Goal: Task Accomplishment & Management: Use online tool/utility

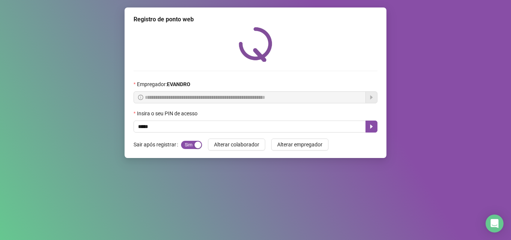
type input "*****"
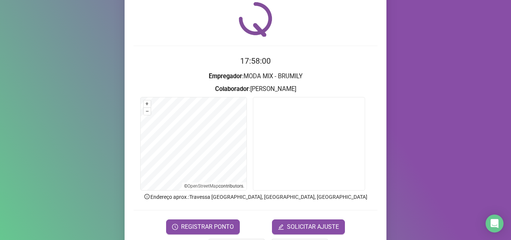
scroll to position [37, 0]
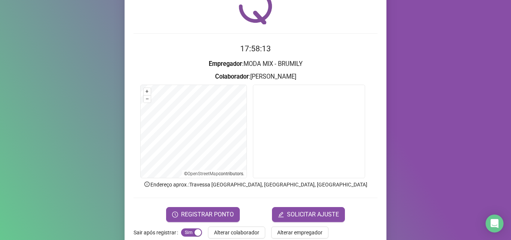
click at [247, 148] on form "+ – ⇧ › © OpenStreetMap contributors." at bounding box center [255, 132] width 244 height 96
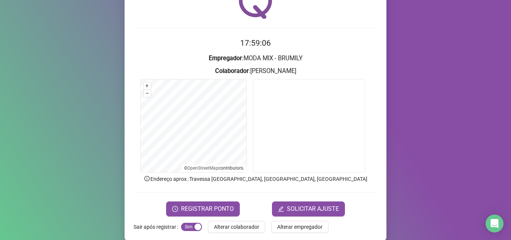
scroll to position [52, 0]
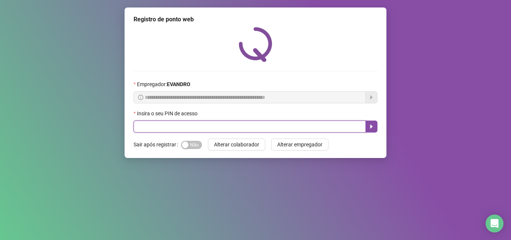
click at [185, 126] on input "text" at bounding box center [249, 126] width 232 height 12
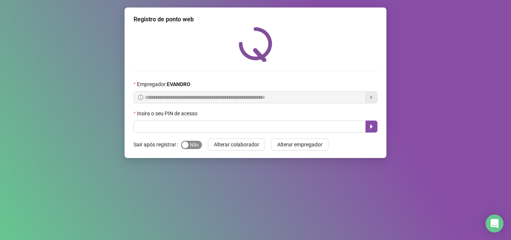
click at [194, 145] on span "Sim Não" at bounding box center [191, 145] width 21 height 8
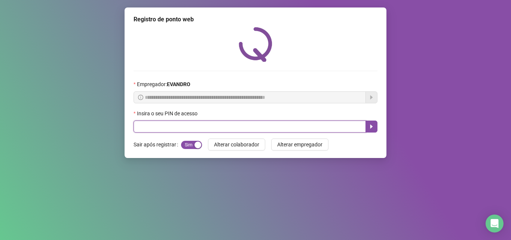
click at [189, 131] on input "text" at bounding box center [249, 126] width 232 height 12
type input "*****"
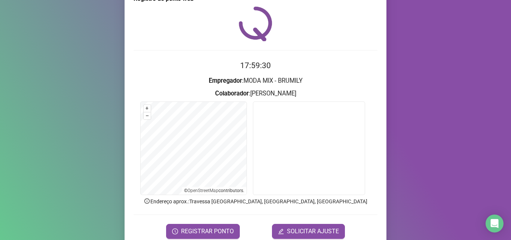
scroll to position [52, 0]
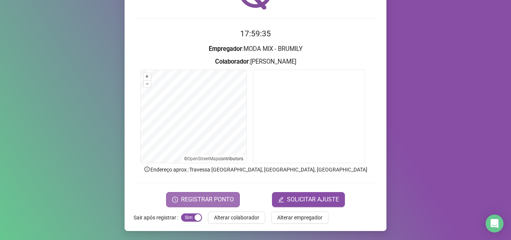
click at [215, 192] on button "REGISTRAR PONTO" at bounding box center [203, 199] width 74 height 15
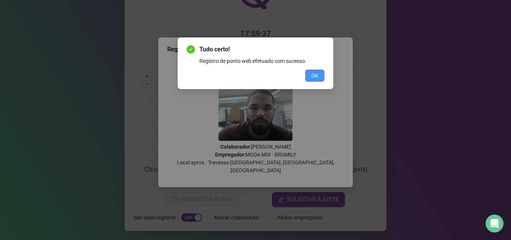
click at [323, 74] on button "OK" at bounding box center [314, 76] width 19 height 12
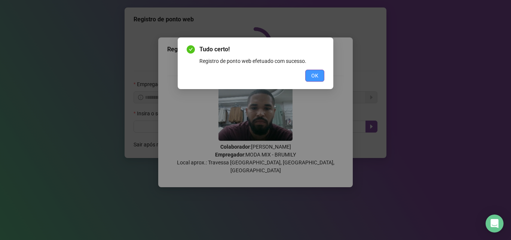
scroll to position [0, 0]
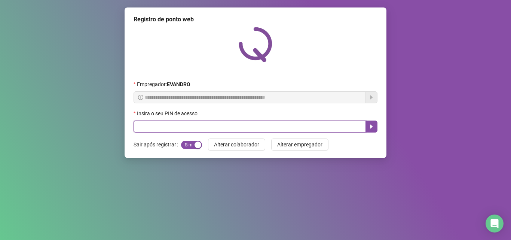
click at [284, 132] on input "text" at bounding box center [249, 126] width 232 height 12
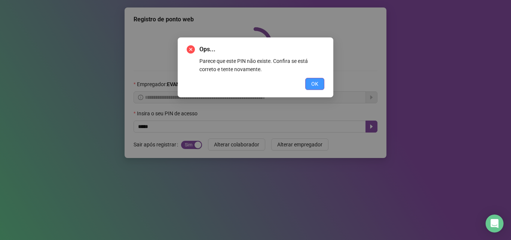
click at [308, 87] on button "OK" at bounding box center [314, 84] width 19 height 12
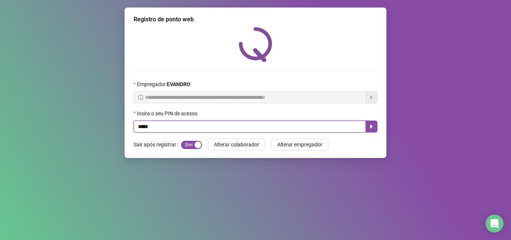
click at [202, 128] on input "*****" at bounding box center [249, 126] width 232 height 12
type input "*"
type input "*****"
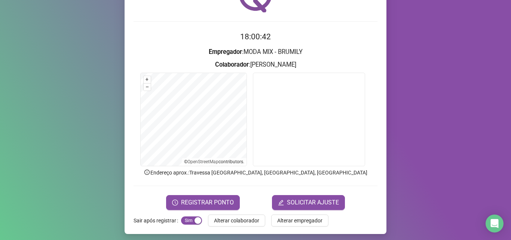
scroll to position [52, 0]
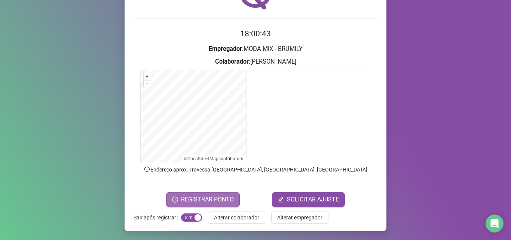
click at [183, 200] on span "REGISTRAR PONTO" at bounding box center [207, 199] width 53 height 9
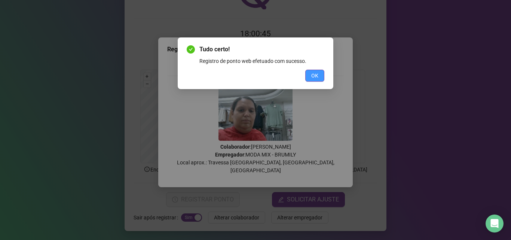
click at [319, 78] on button "OK" at bounding box center [314, 76] width 19 height 12
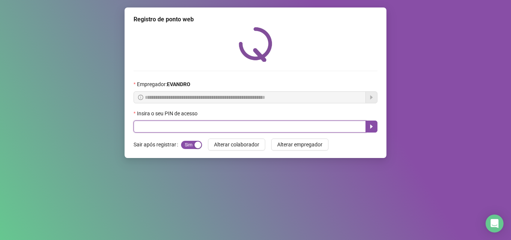
click at [225, 130] on input "text" at bounding box center [249, 126] width 232 height 12
type input "*****"
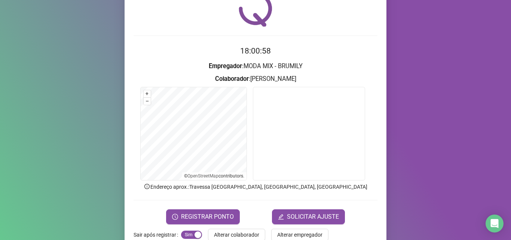
scroll to position [52, 0]
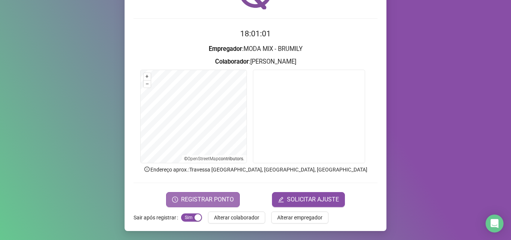
click at [205, 196] on span "REGISTRAR PONTO" at bounding box center [207, 199] width 53 height 9
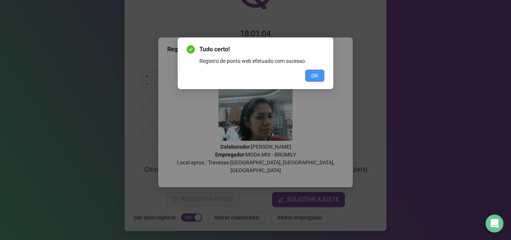
click at [311, 74] on span "OK" at bounding box center [314, 75] width 7 height 8
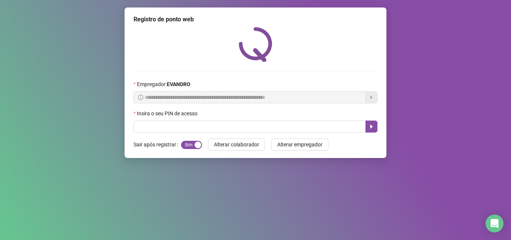
scroll to position [0, 0]
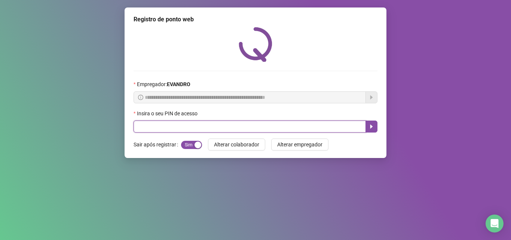
click at [225, 123] on input "text" at bounding box center [249, 126] width 232 height 12
type input "*****"
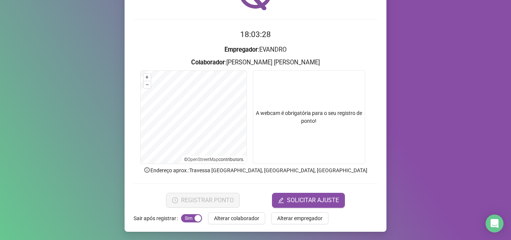
scroll to position [52, 0]
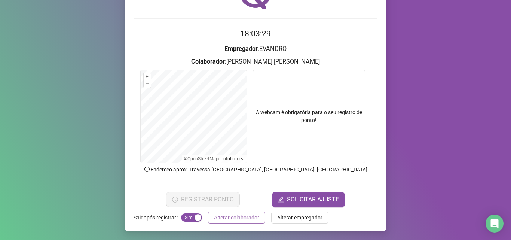
click at [246, 219] on span "Alterar colaborador" at bounding box center [236, 217] width 45 height 8
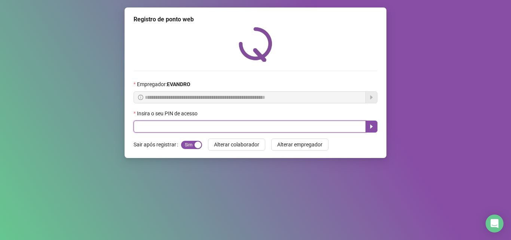
click at [210, 128] on input "text" at bounding box center [249, 126] width 232 height 12
type input "*****"
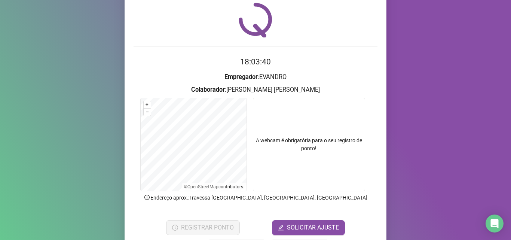
scroll to position [37, 0]
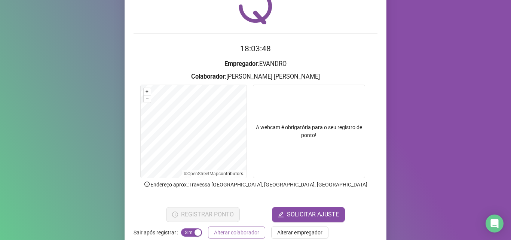
click at [234, 235] on span "Alterar colaborador" at bounding box center [236, 232] width 45 height 8
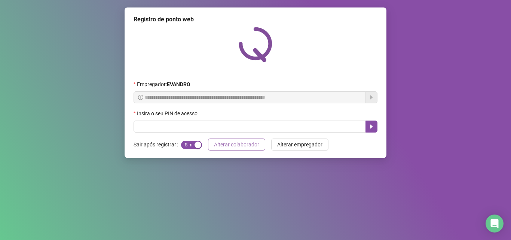
scroll to position [0, 0]
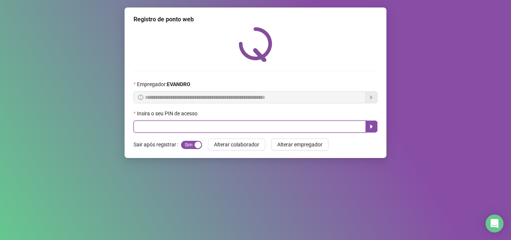
click at [248, 123] on input "text" at bounding box center [249, 126] width 232 height 12
type input "*****"
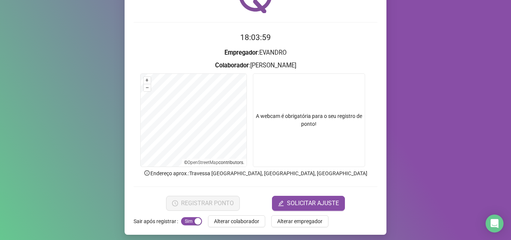
scroll to position [52, 0]
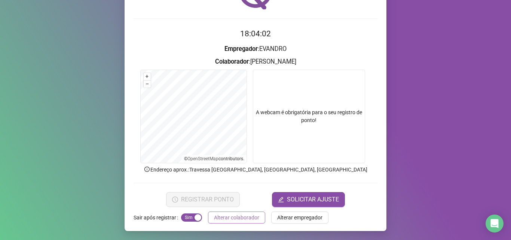
click at [223, 218] on span "Alterar colaborador" at bounding box center [236, 217] width 45 height 8
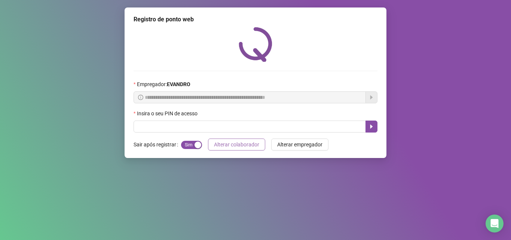
scroll to position [0, 0]
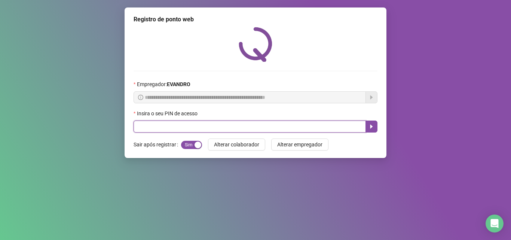
click at [272, 122] on input "text" at bounding box center [249, 126] width 232 height 12
type input "*****"
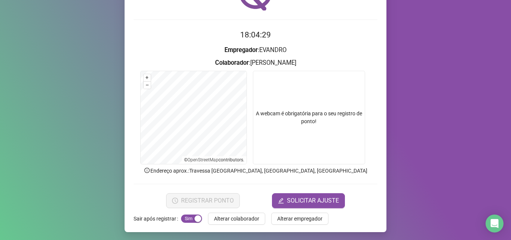
scroll to position [52, 0]
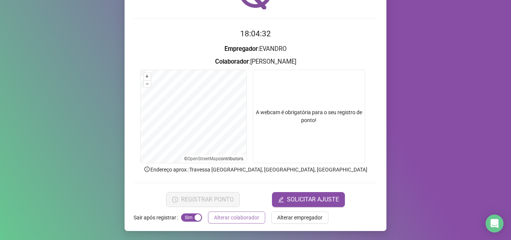
click at [239, 222] on button "Alterar colaborador" at bounding box center [236, 217] width 57 height 12
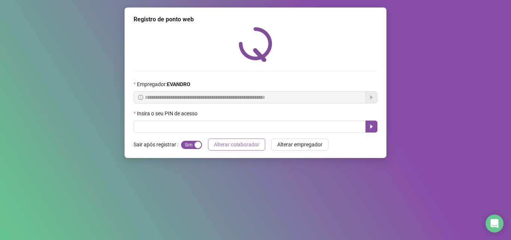
scroll to position [0, 0]
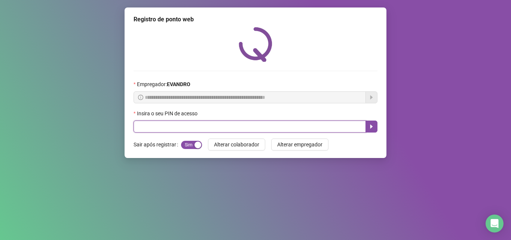
click at [288, 124] on input "text" at bounding box center [249, 126] width 232 height 12
type input "*****"
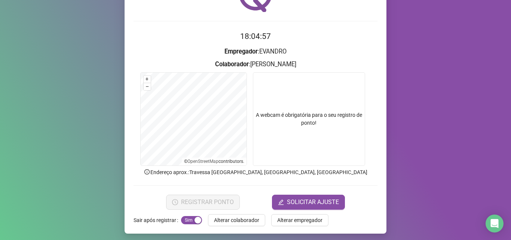
scroll to position [52, 0]
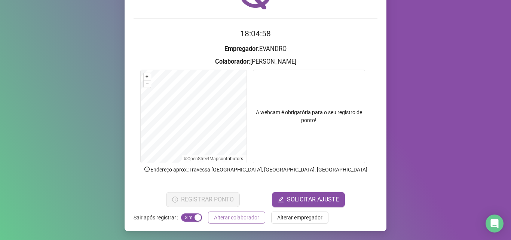
click at [217, 216] on span "Alterar colaborador" at bounding box center [236, 217] width 45 height 8
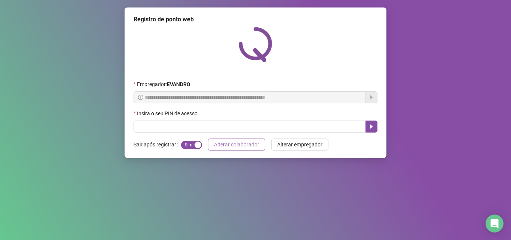
scroll to position [0, 0]
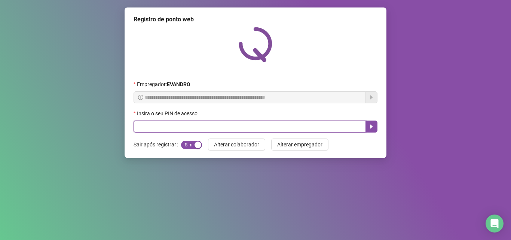
click at [274, 124] on input "text" at bounding box center [249, 126] width 232 height 12
type input "*****"
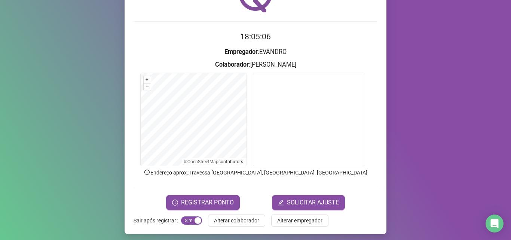
scroll to position [52, 0]
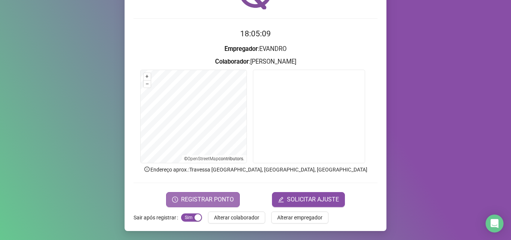
click at [219, 195] on span "REGISTRAR PONTO" at bounding box center [207, 199] width 53 height 9
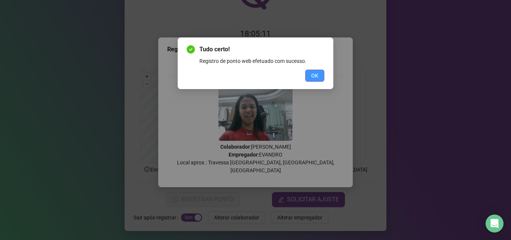
click at [311, 75] on span "OK" at bounding box center [314, 75] width 7 height 8
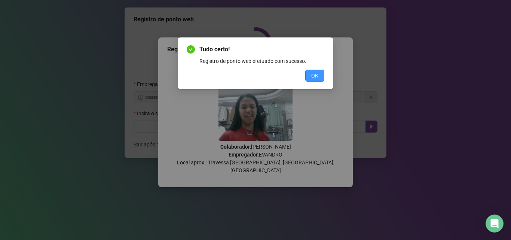
scroll to position [0, 0]
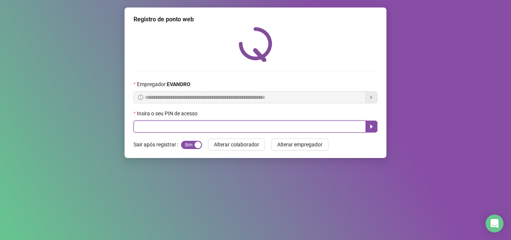
click at [205, 130] on input "text" at bounding box center [249, 126] width 232 height 12
type input "*****"
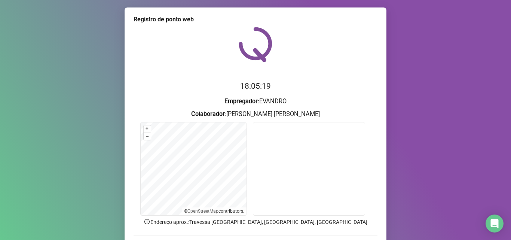
scroll to position [52, 0]
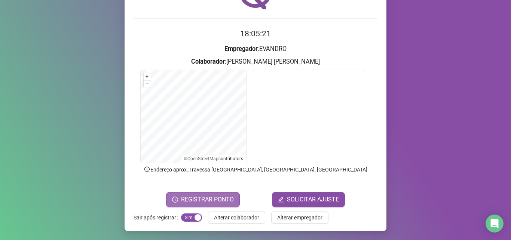
click at [196, 193] on button "REGISTRAR PONTO" at bounding box center [203, 199] width 74 height 15
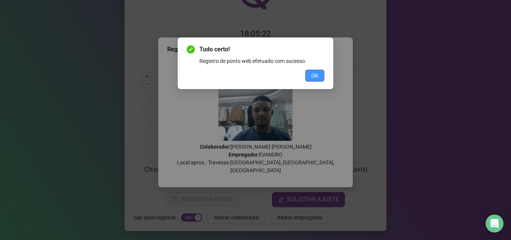
click at [319, 77] on button "OK" at bounding box center [314, 76] width 19 height 12
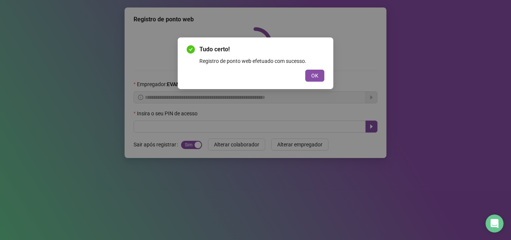
scroll to position [0, 0]
